Goal: Information Seeking & Learning: Compare options

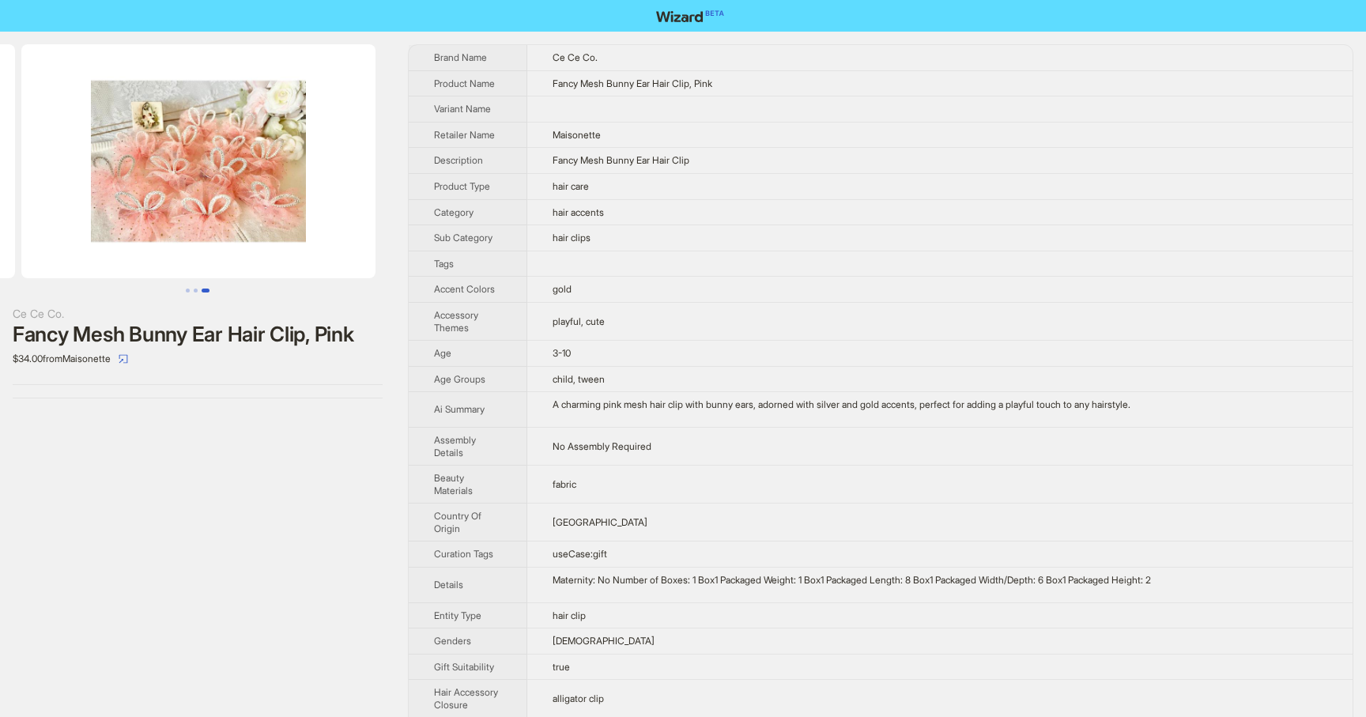
scroll to position [0, 721]
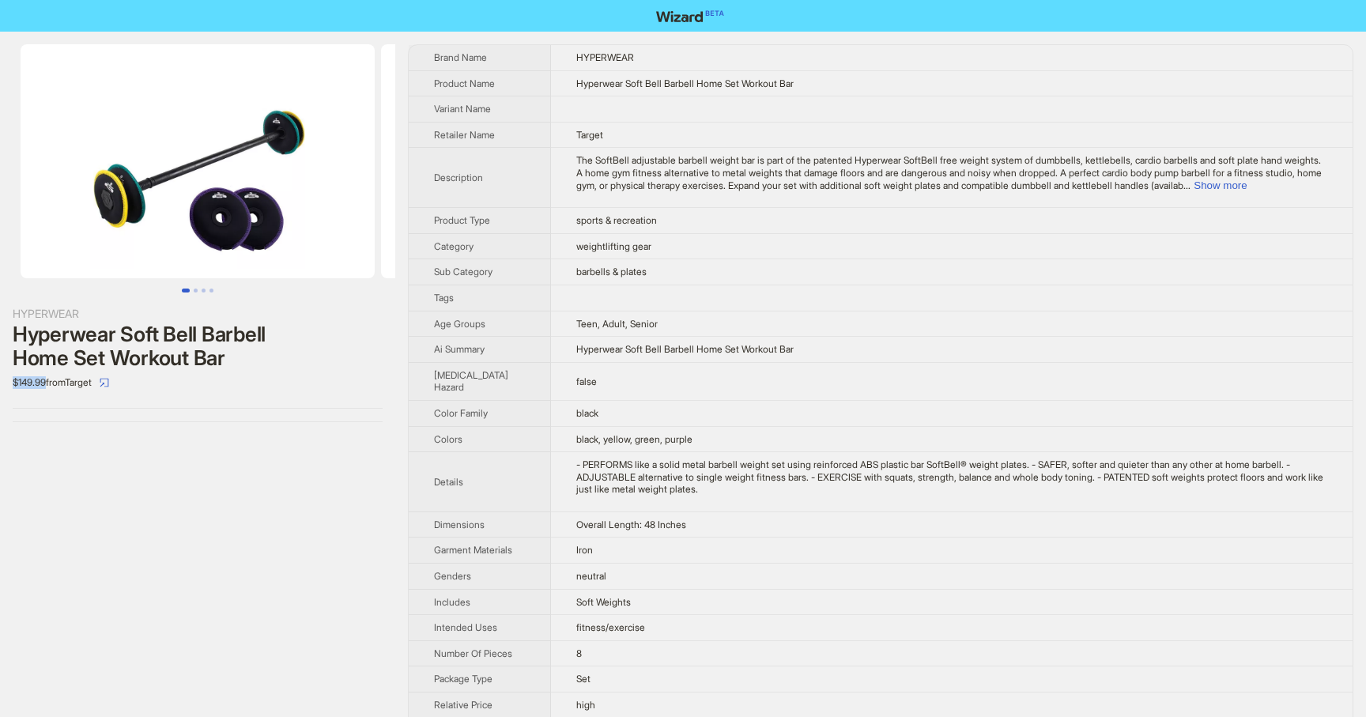
drag, startPoint x: 47, startPoint y: 381, endPoint x: 11, endPoint y: 385, distance: 36.6
click at [11, 385] on div "HYPERWEAR Hyperwear Soft Bell Barbell Home Set Workout Bar $149.99 from Target" at bounding box center [197, 233] width 395 height 403
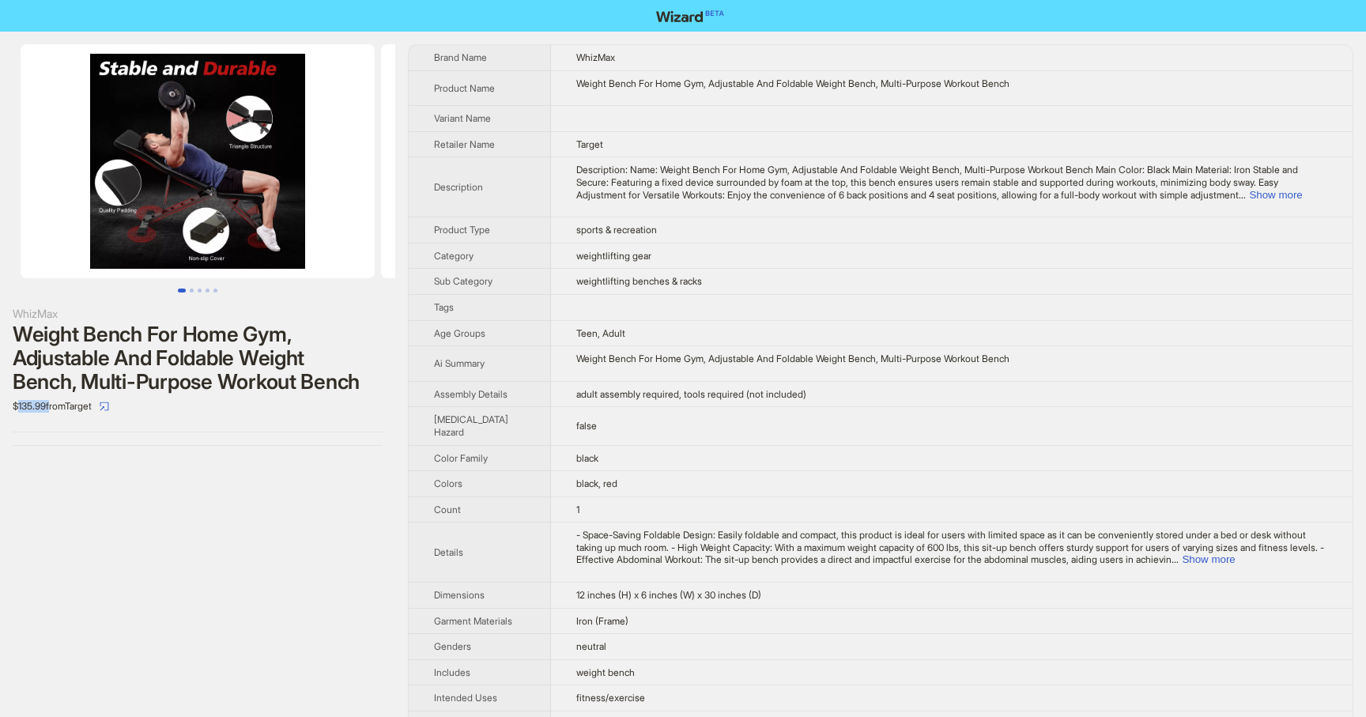
drag, startPoint x: 51, startPoint y: 405, endPoint x: 17, endPoint y: 403, distance: 33.3
click at [17, 403] on div "$135.99 from Target" at bounding box center [198, 406] width 370 height 25
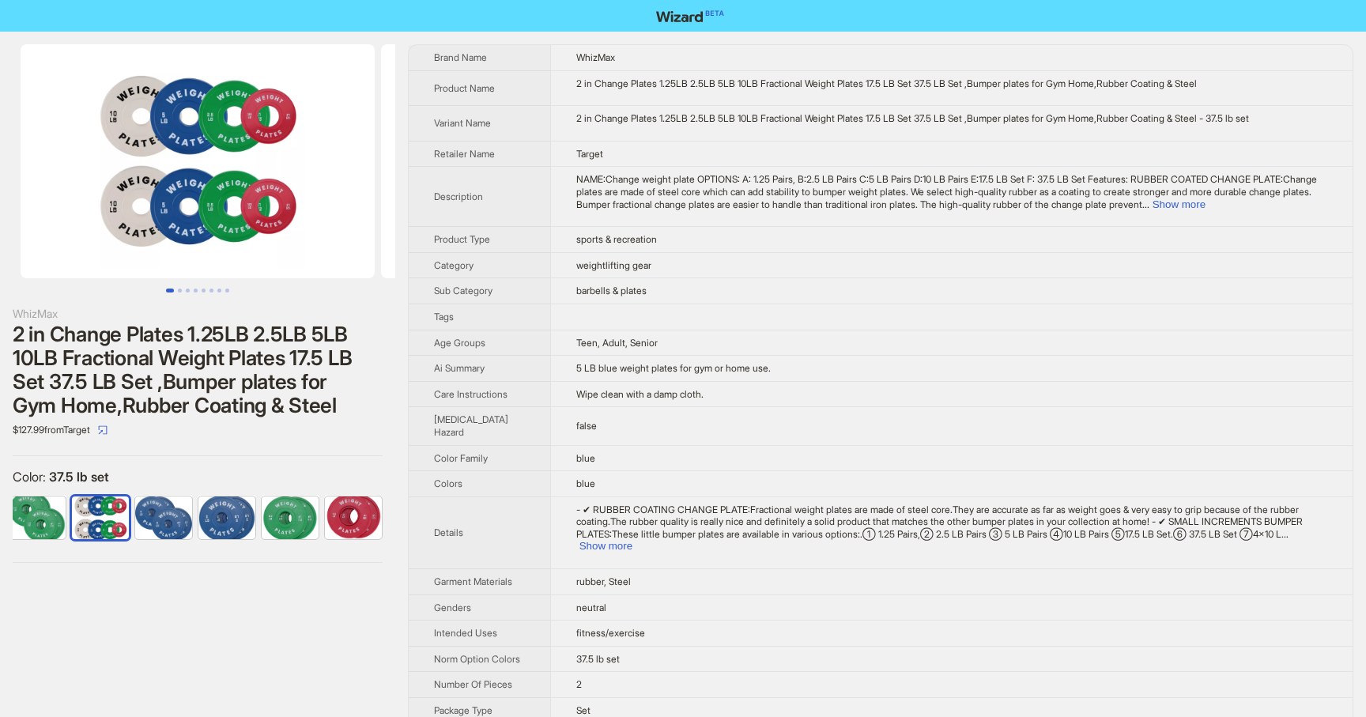
scroll to position [0, 136]
drag, startPoint x: 100, startPoint y: 430, endPoint x: 11, endPoint y: 431, distance: 89.3
click at [11, 431] on div "WhizMax 2 in Change Plates 1.25LB 2.5LB 5LB 10LB Fractional Weight Plates 17.5 …" at bounding box center [197, 304] width 395 height 544
